Goal: Find specific page/section: Find specific page/section

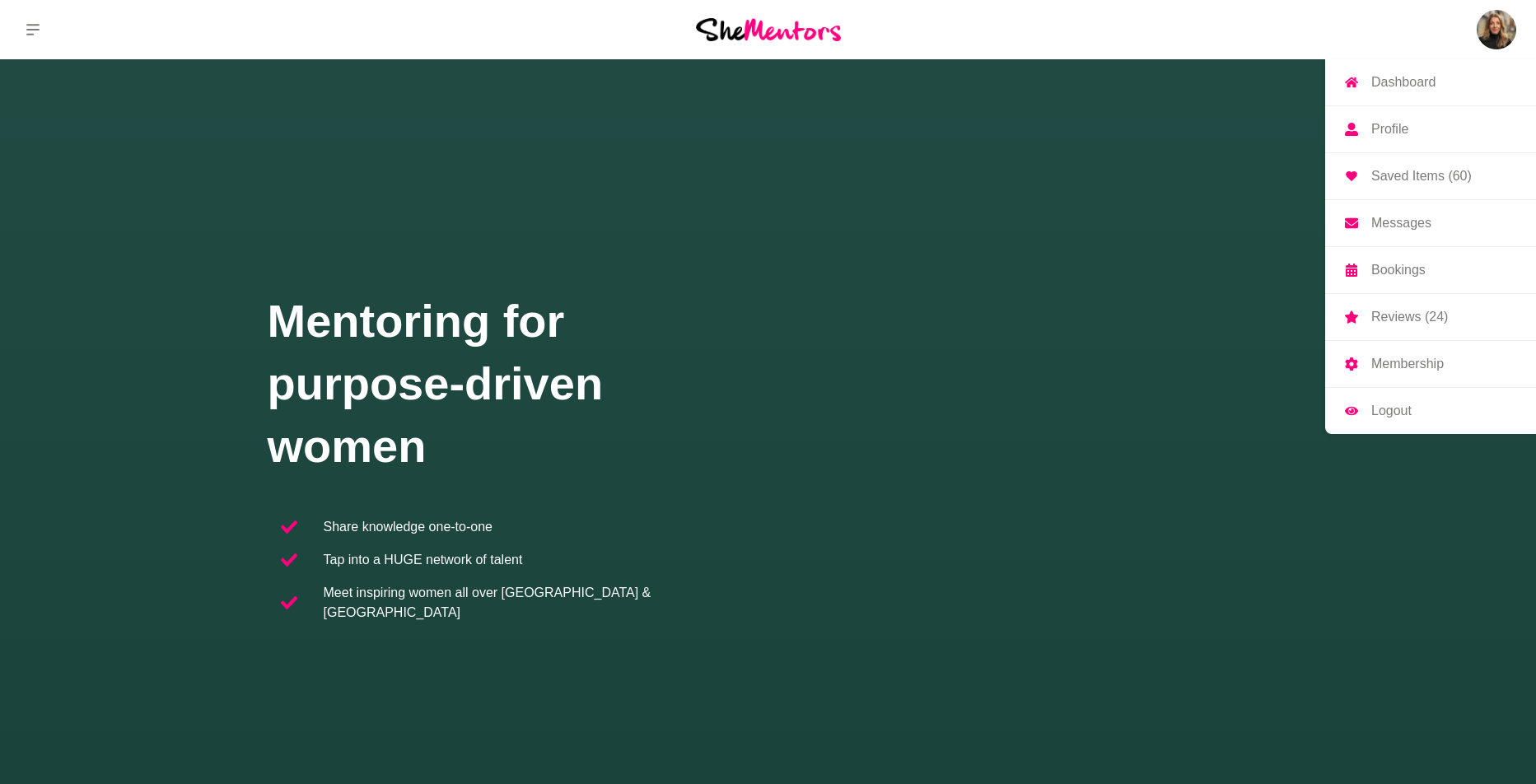
click at [1414, 77] on p "Dashboard" at bounding box center [1403, 82] width 64 height 13
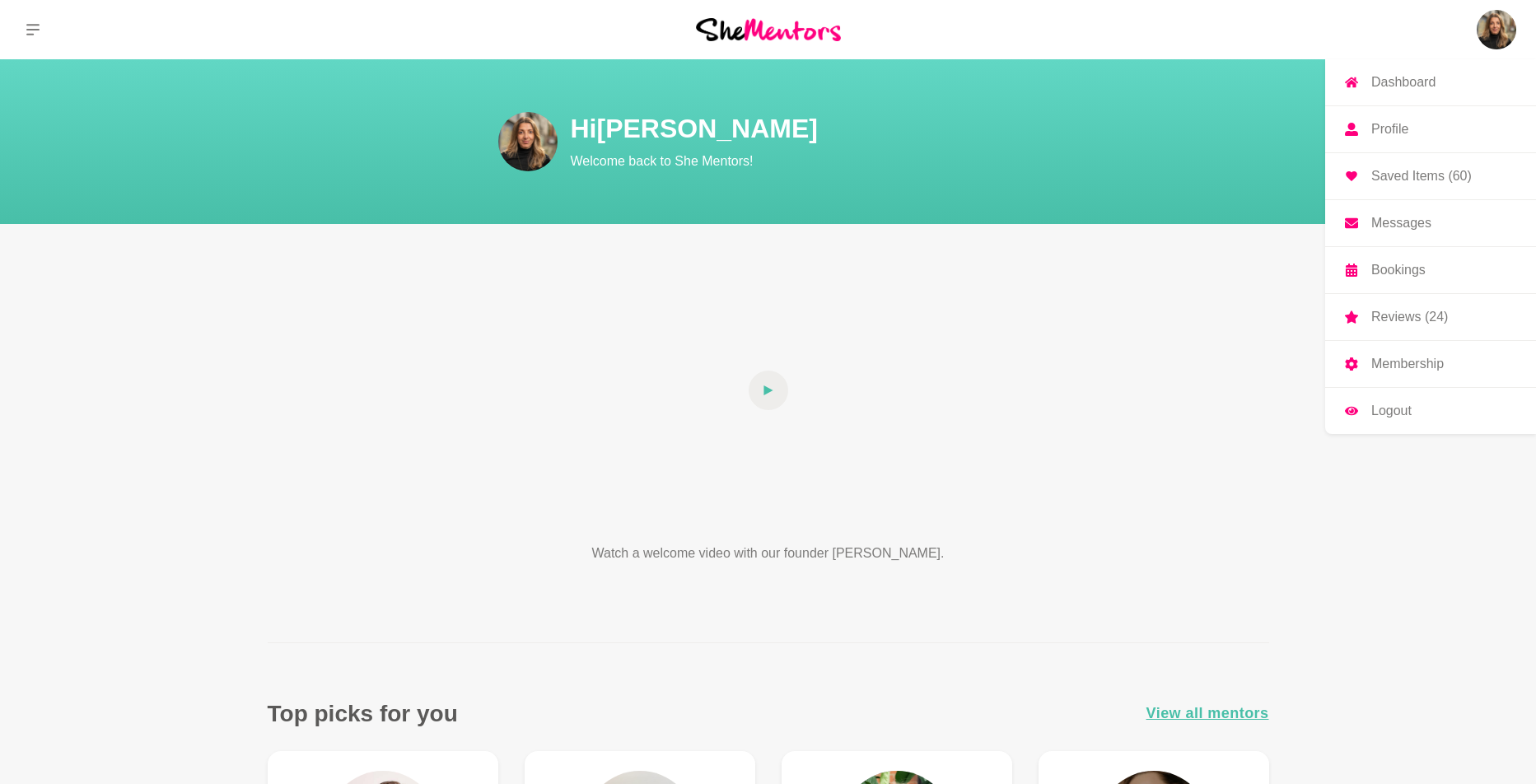
click at [1393, 271] on p "Bookings" at bounding box center [1398, 270] width 55 height 13
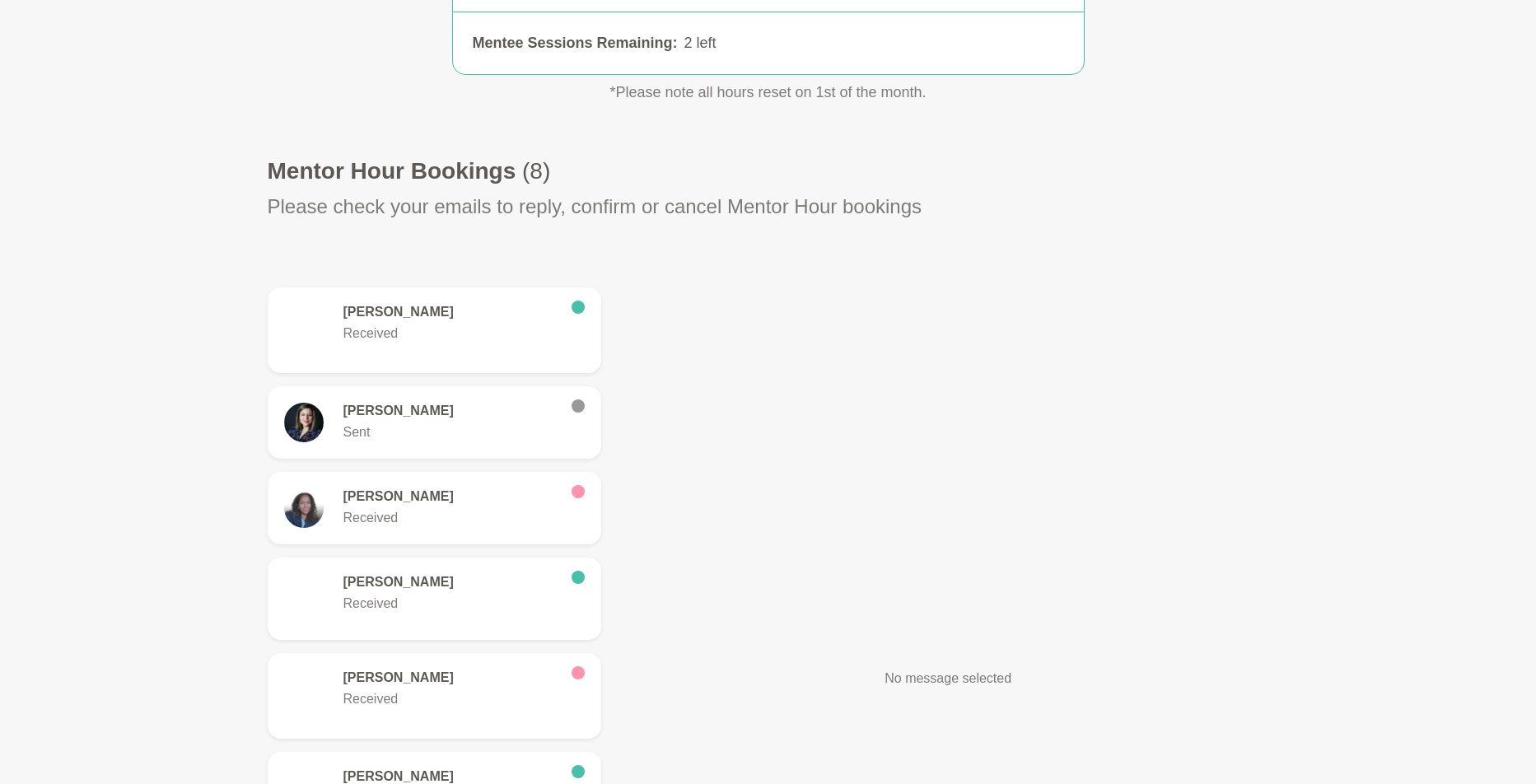
scroll to position [342, 0]
click at [420, 331] on p "Received" at bounding box center [451, 332] width 215 height 20
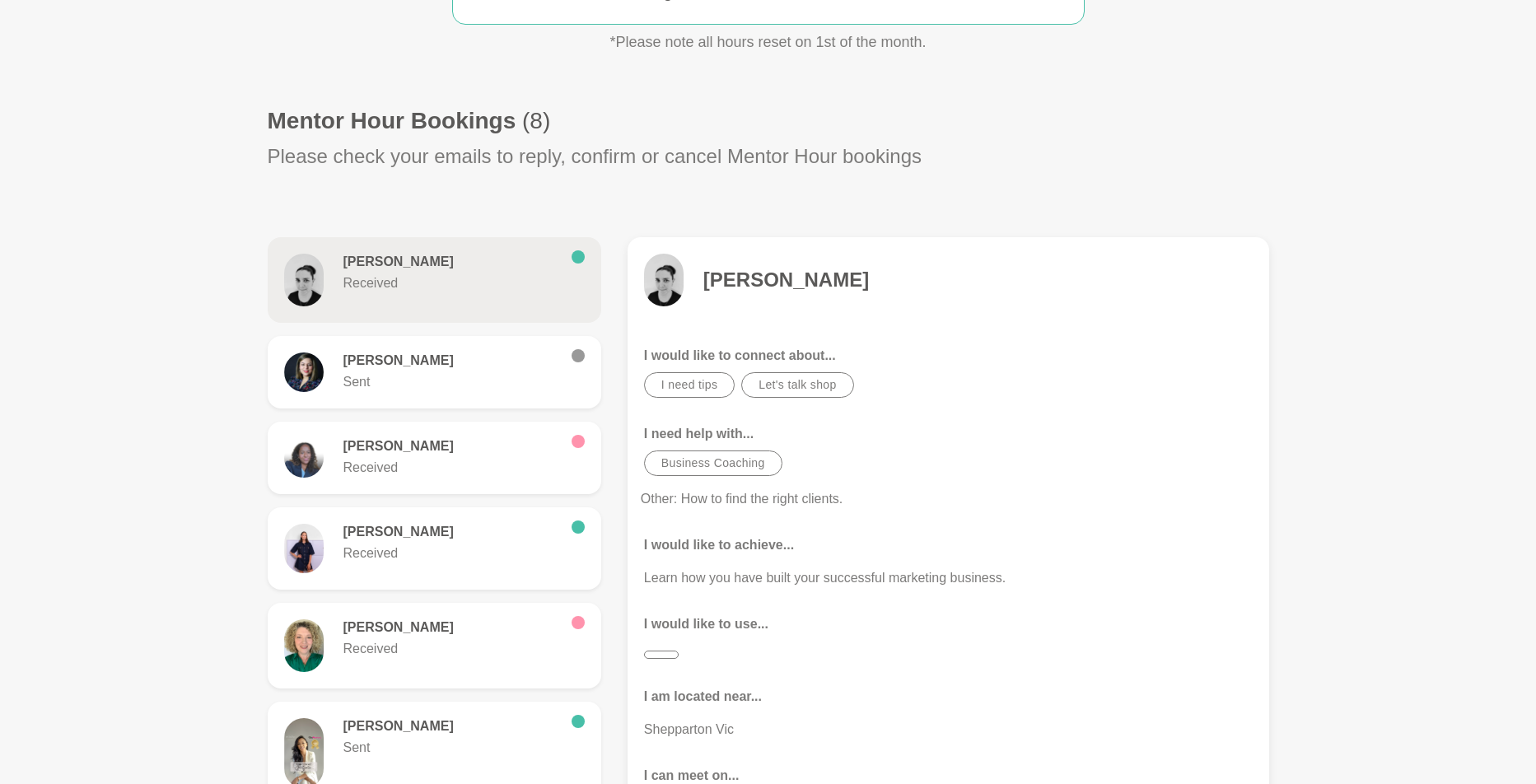
scroll to position [333, 0]
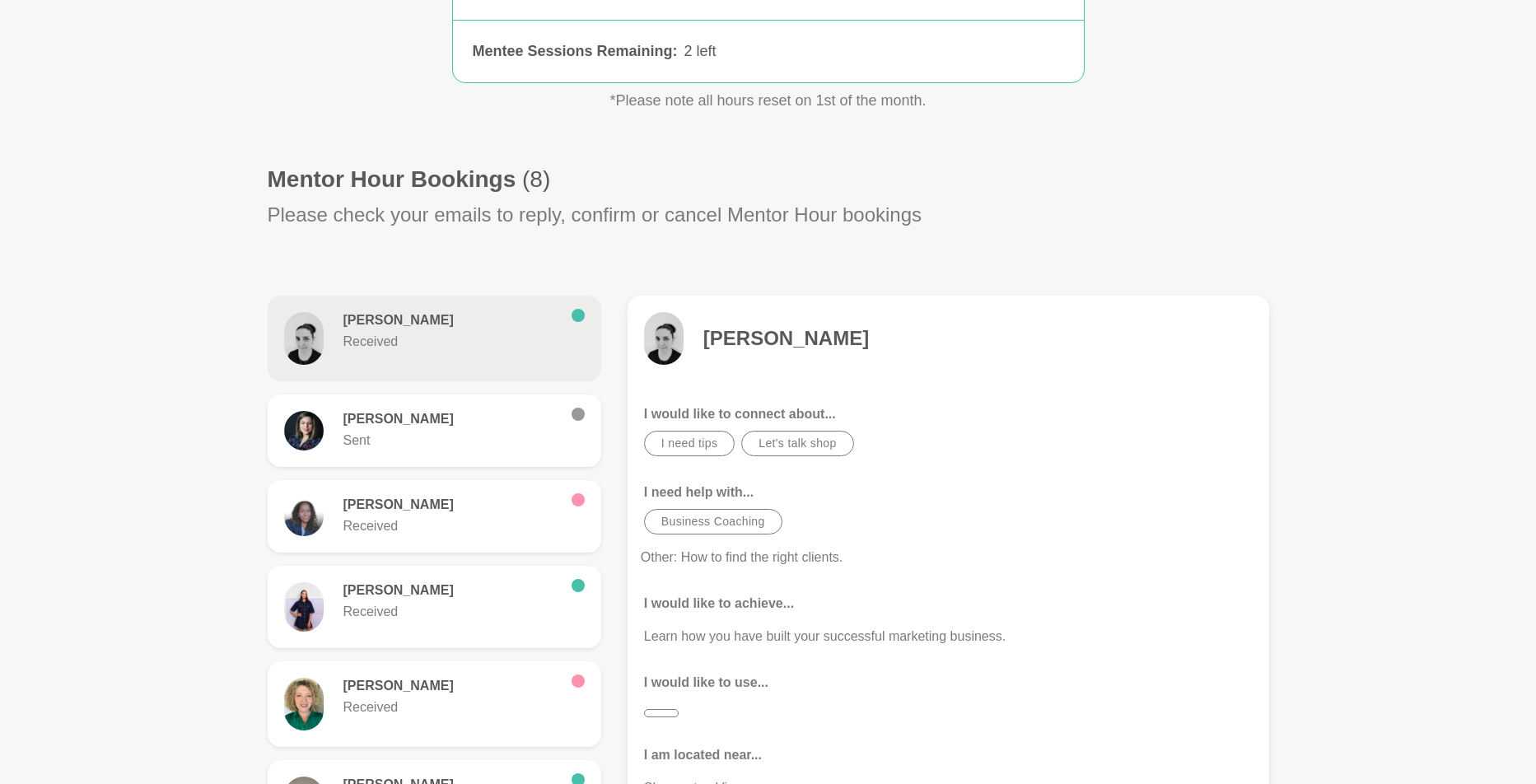
click at [721, 339] on h4 "[PERSON_NAME]" at bounding box center [785, 339] width 165 height 25
click at [669, 346] on img at bounding box center [663, 339] width 40 height 53
click at [724, 336] on h4 "[PERSON_NAME]" at bounding box center [785, 339] width 165 height 25
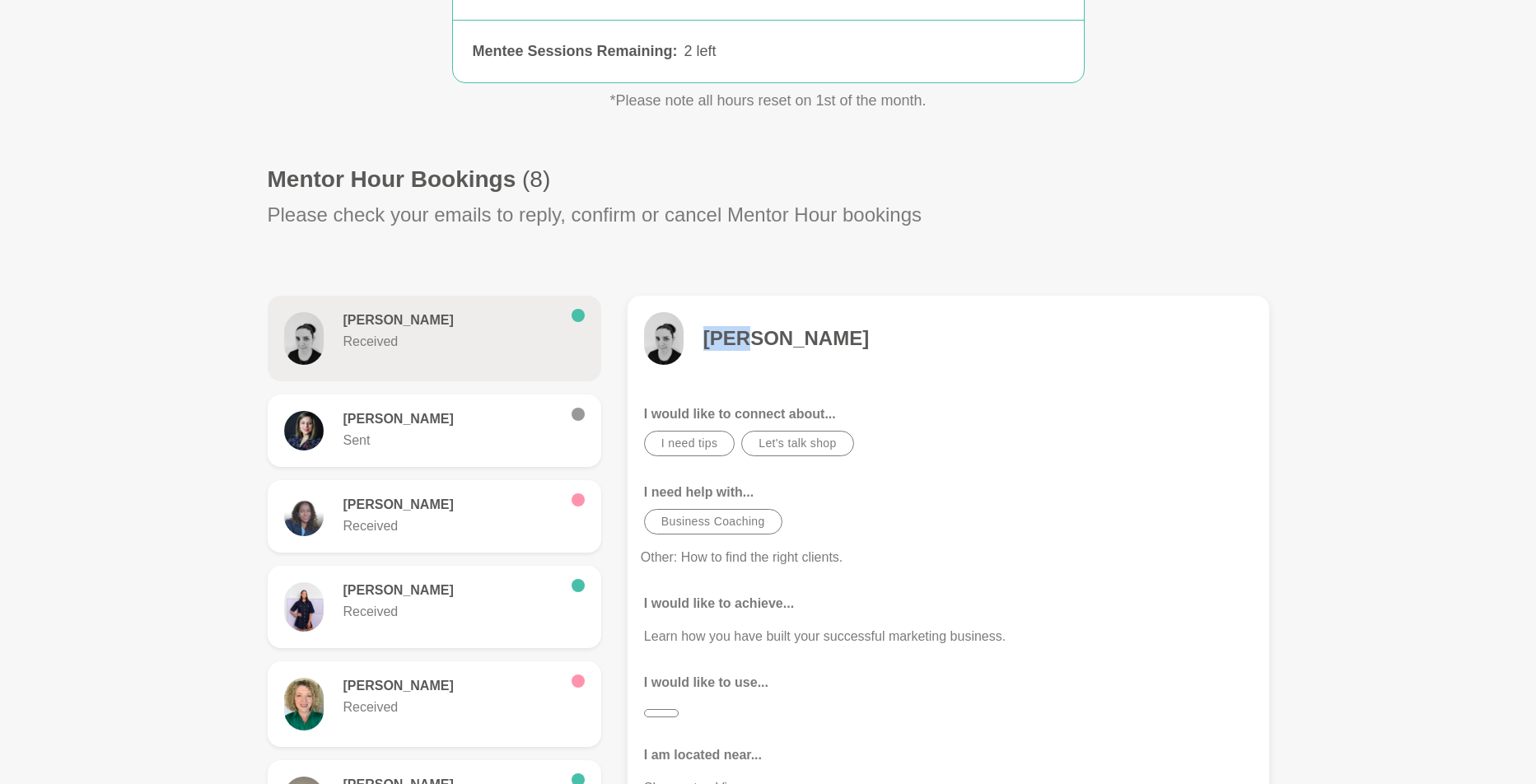
click at [724, 336] on h4 "[PERSON_NAME]" at bounding box center [785, 339] width 165 height 25
click at [421, 334] on p "Received" at bounding box center [451, 342] width 215 height 20
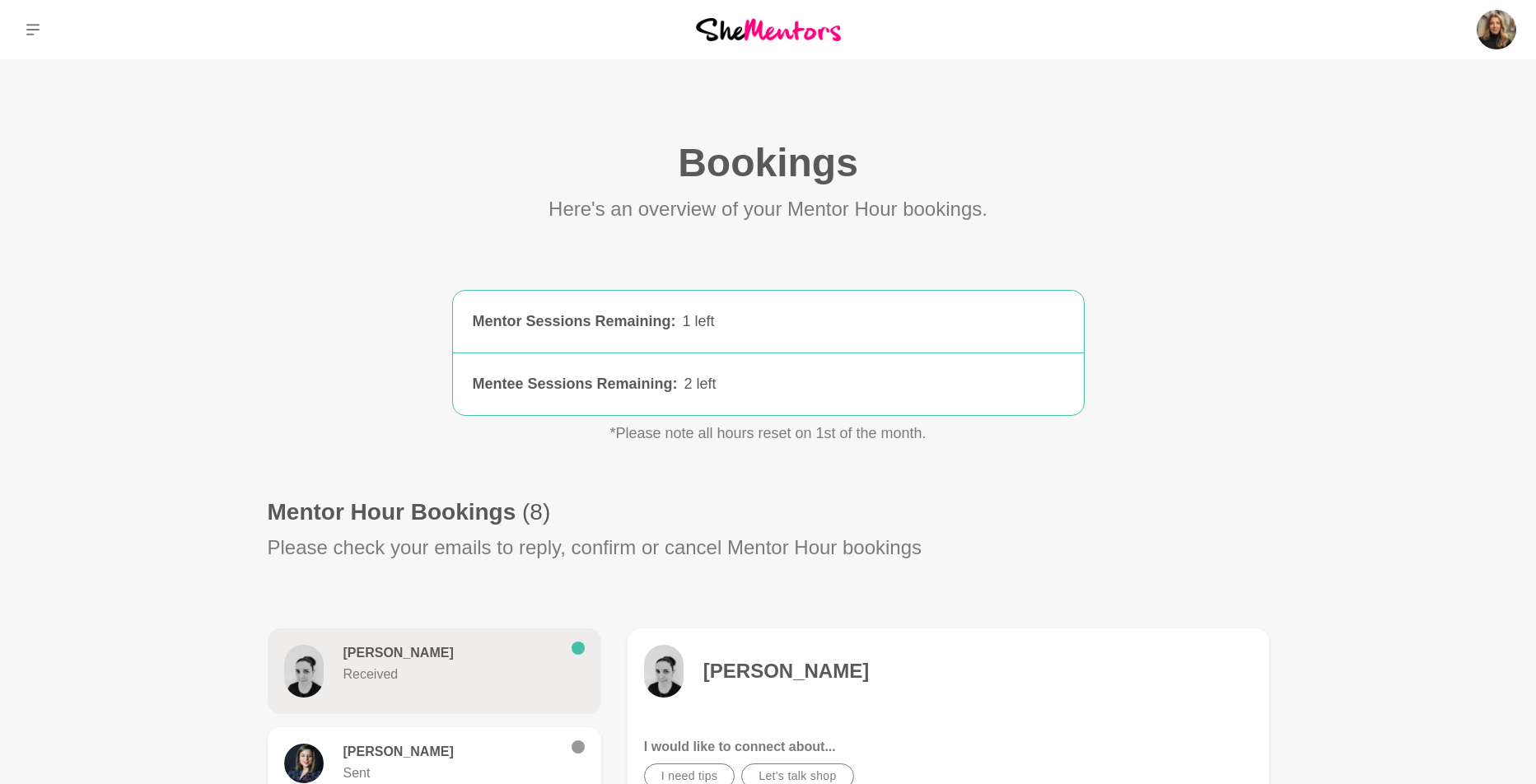
click at [352, 651] on h6 "[PERSON_NAME]" at bounding box center [451, 652] width 215 height 16
click at [671, 658] on img at bounding box center [663, 671] width 40 height 53
click at [33, 24] on icon at bounding box center [33, 29] width 13 height 13
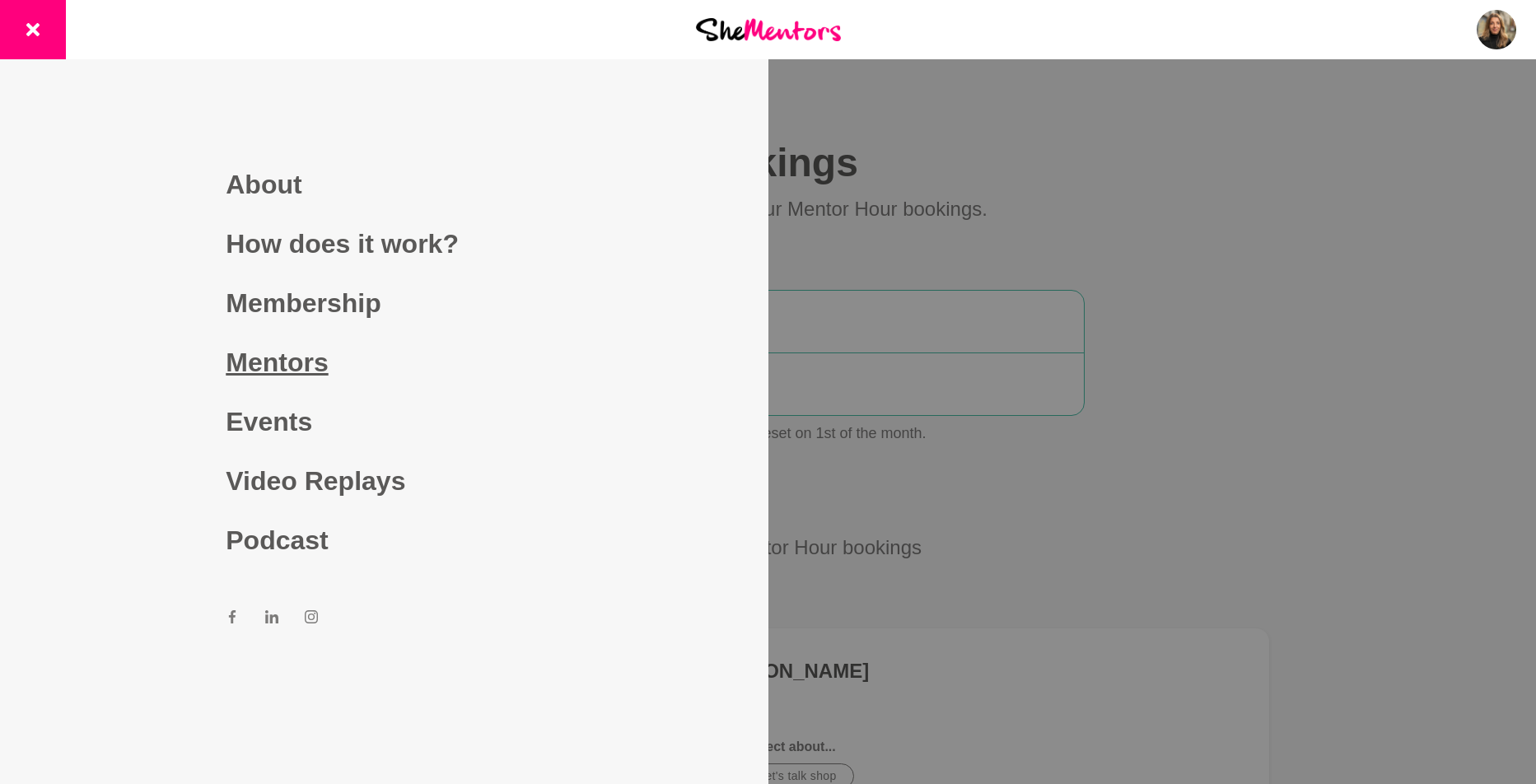
click at [272, 366] on link "Mentors" at bounding box center [383, 362] width 316 height 59
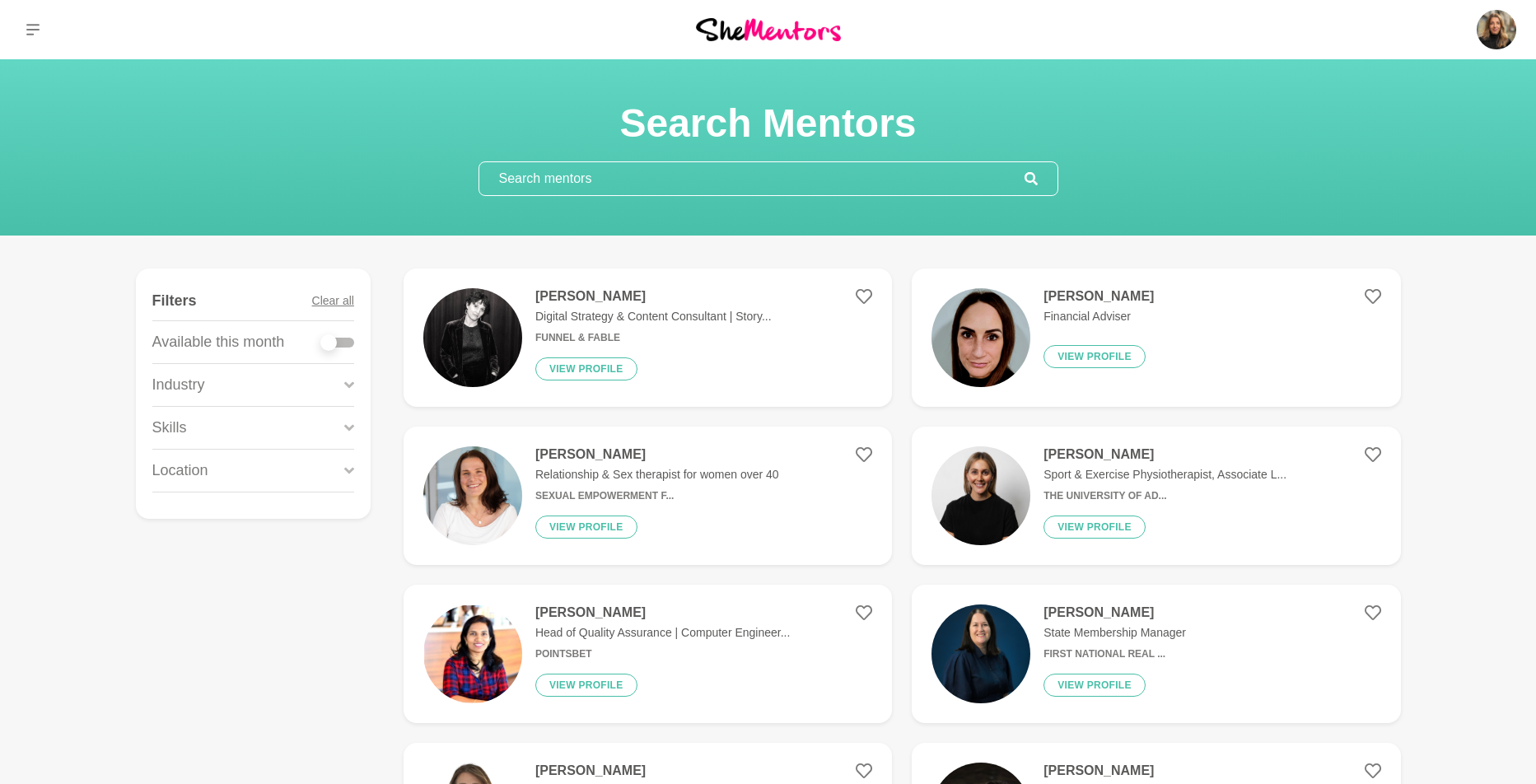
click at [618, 180] on input "text" at bounding box center [752, 178] width 545 height 33
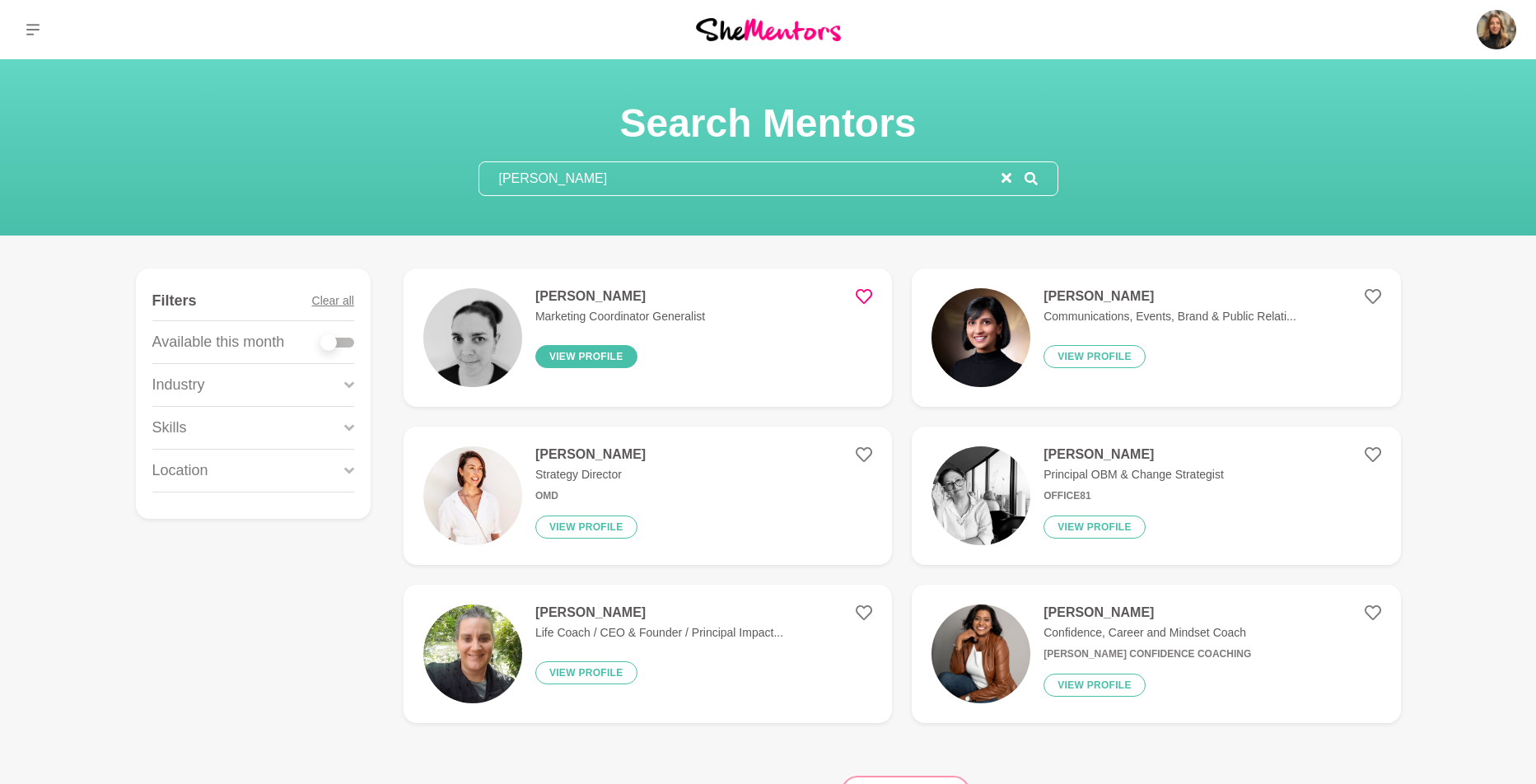
type input "[PERSON_NAME]"
click at [598, 347] on button "View profile" at bounding box center [586, 357] width 102 height 23
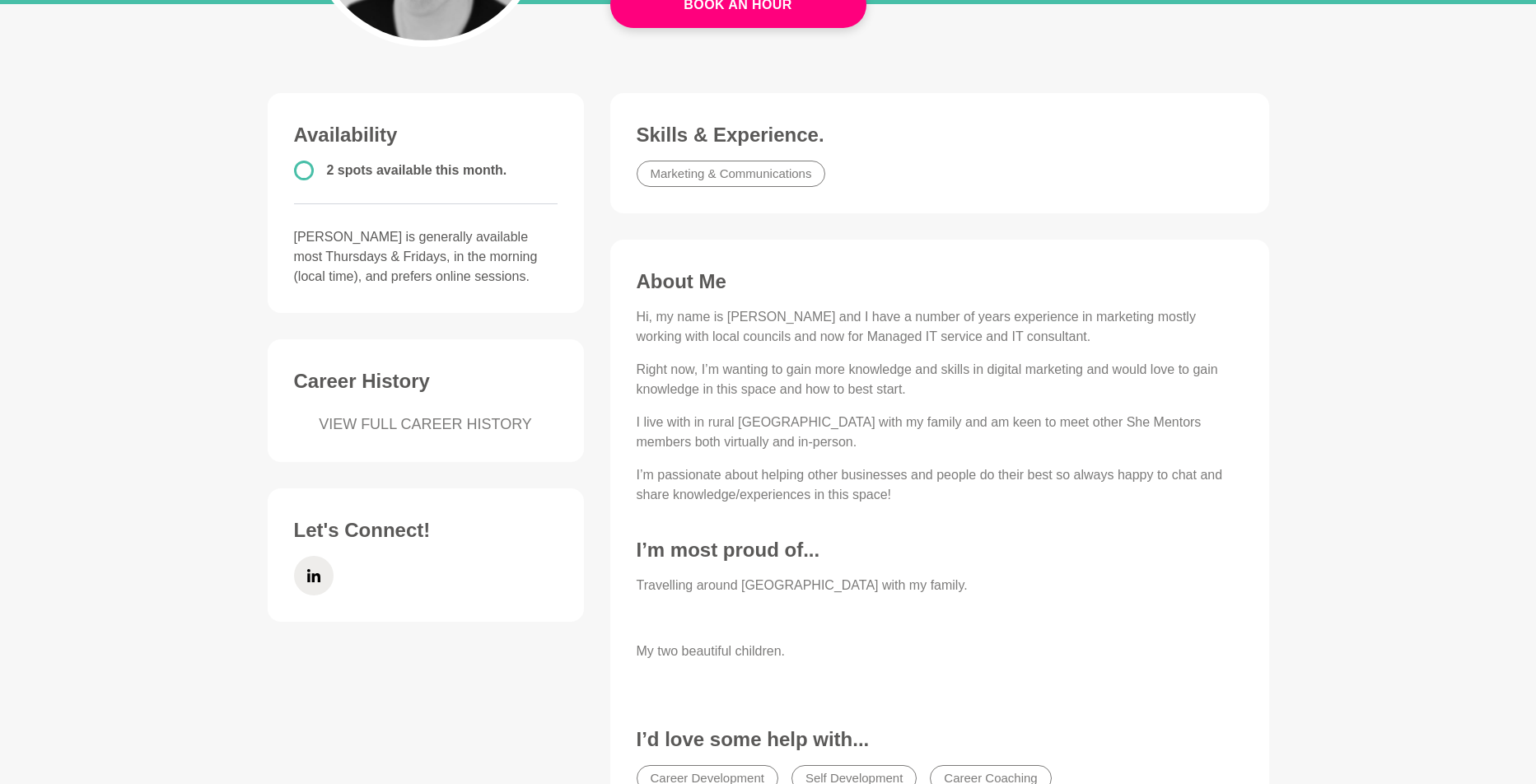
scroll to position [356, 0]
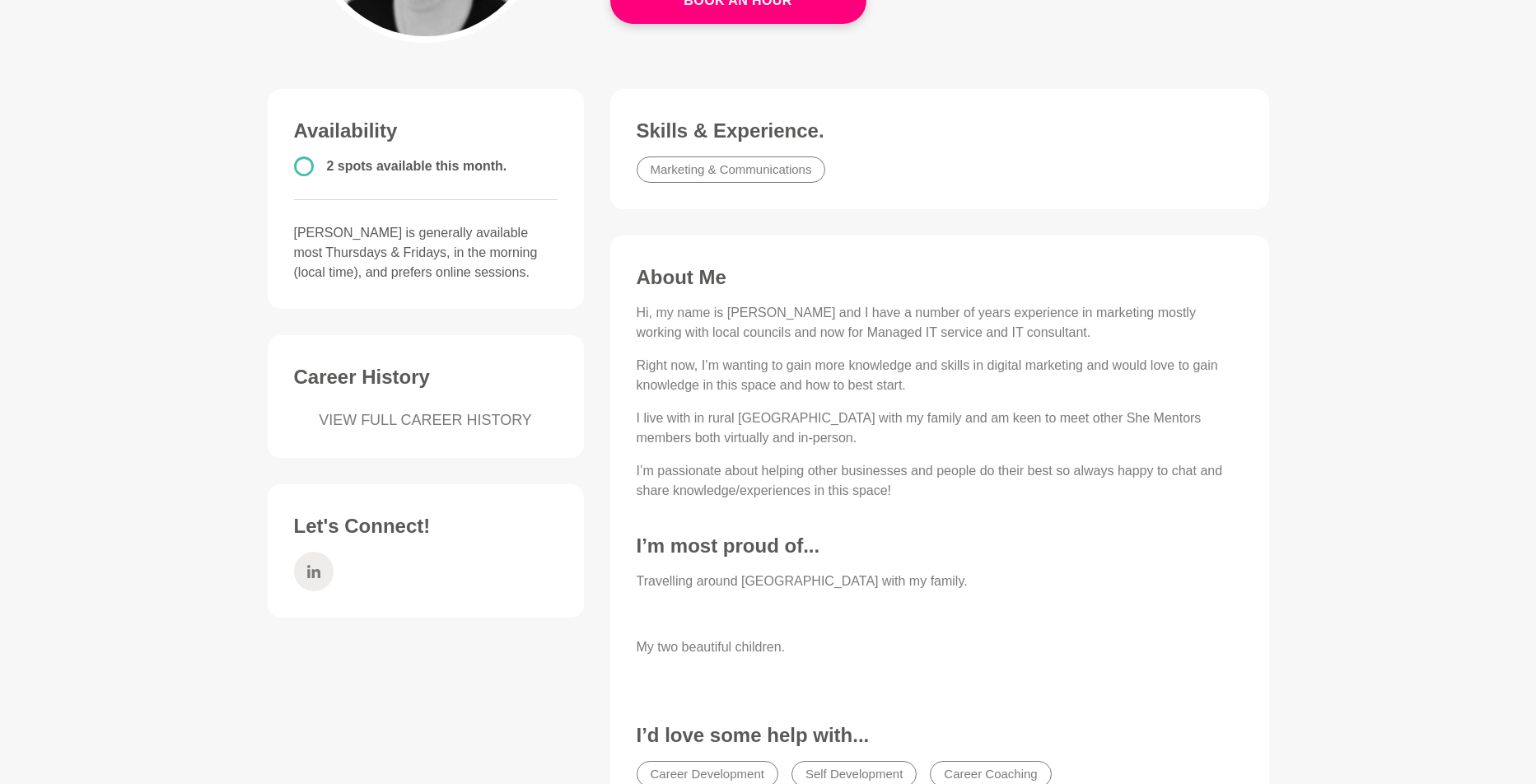
click at [310, 574] on icon at bounding box center [314, 572] width 13 height 40
